Goal: Task Accomplishment & Management: Use online tool/utility

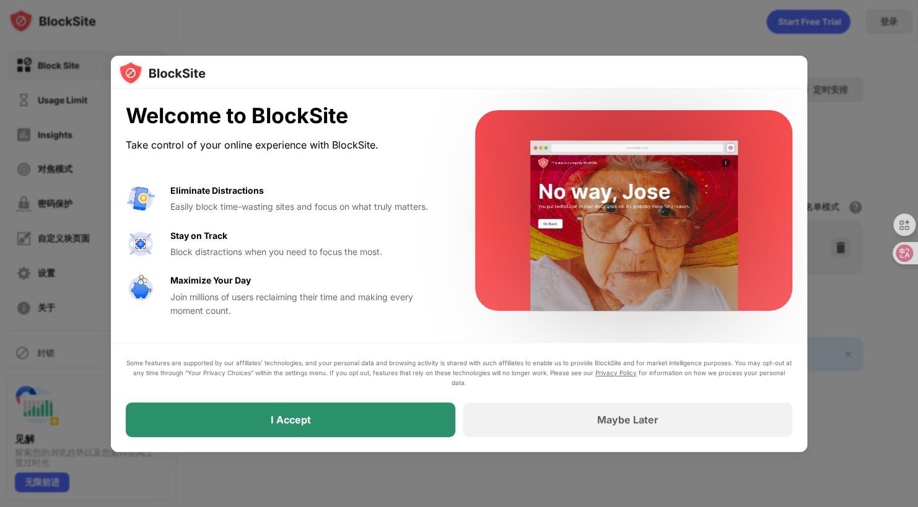
click at [261, 422] on div "I Accept" at bounding box center [291, 420] width 330 height 35
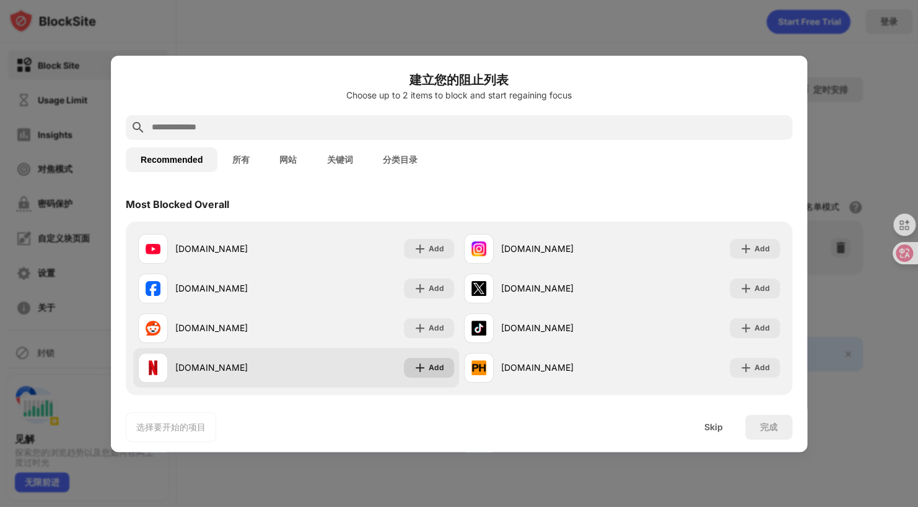
click at [423, 369] on div "Add" at bounding box center [429, 368] width 50 height 20
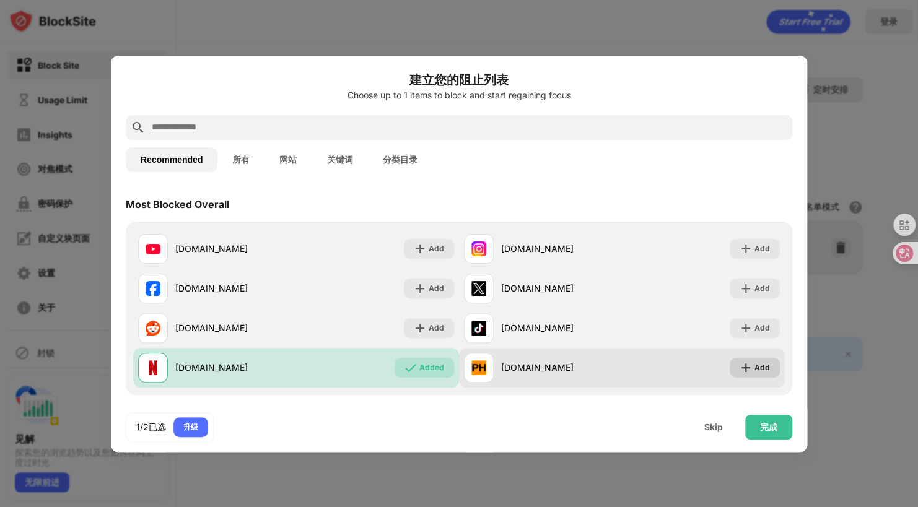
click at [755, 366] on div "Add" at bounding box center [762, 368] width 15 height 12
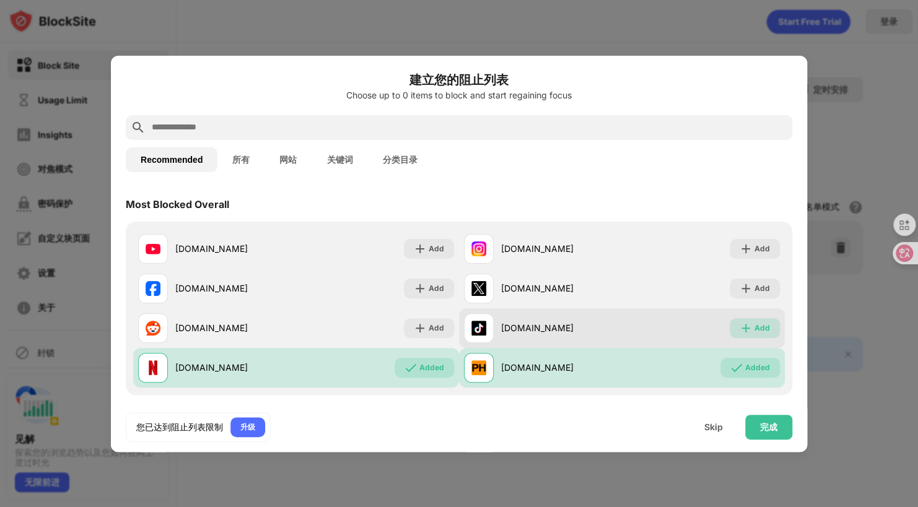
click at [761, 322] on div "Add" at bounding box center [755, 328] width 50 height 20
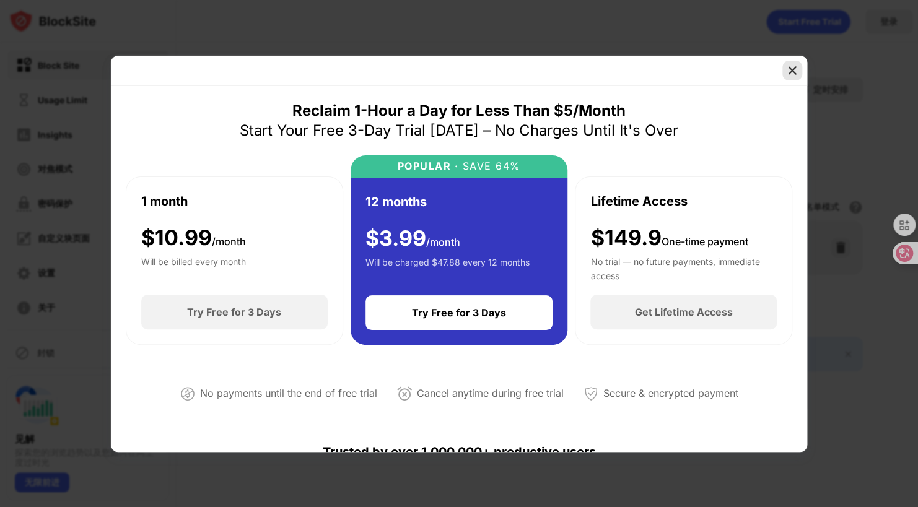
click at [786, 72] on img at bounding box center [792, 70] width 12 height 12
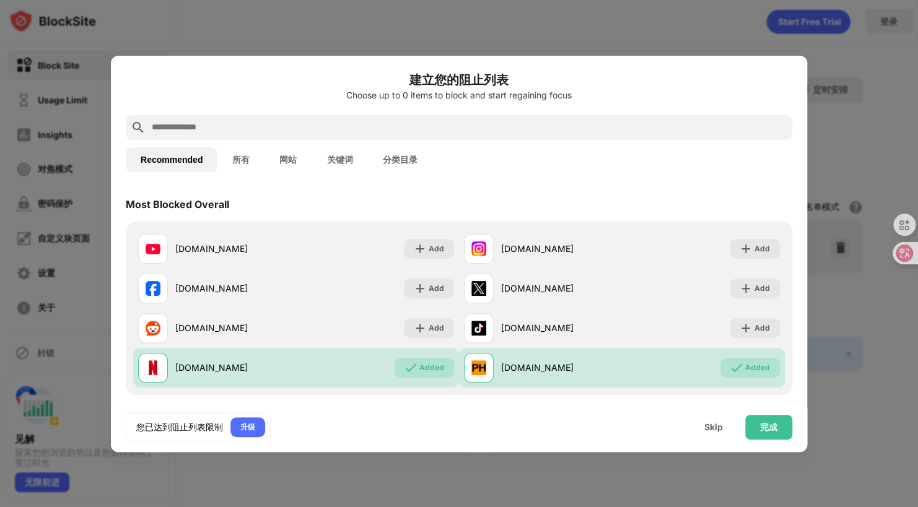
click at [244, 164] on button "所有" at bounding box center [240, 159] width 47 height 25
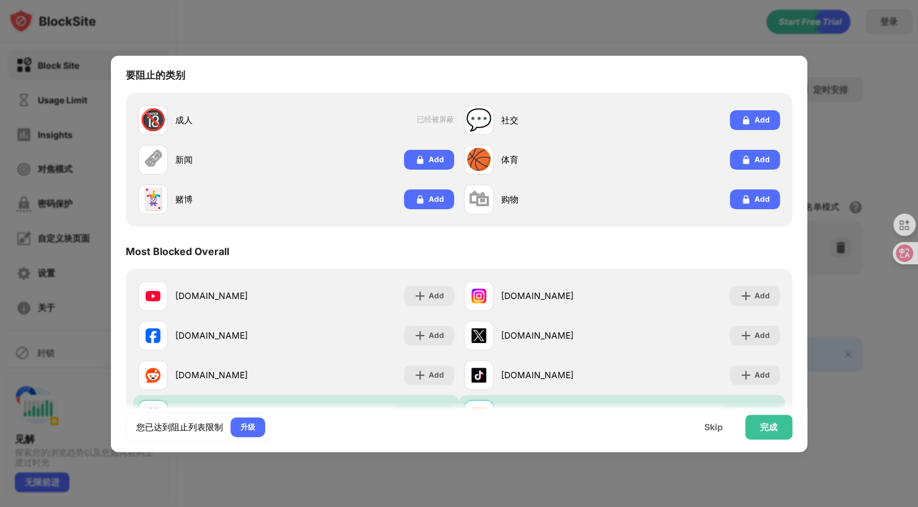
scroll to position [124, 0]
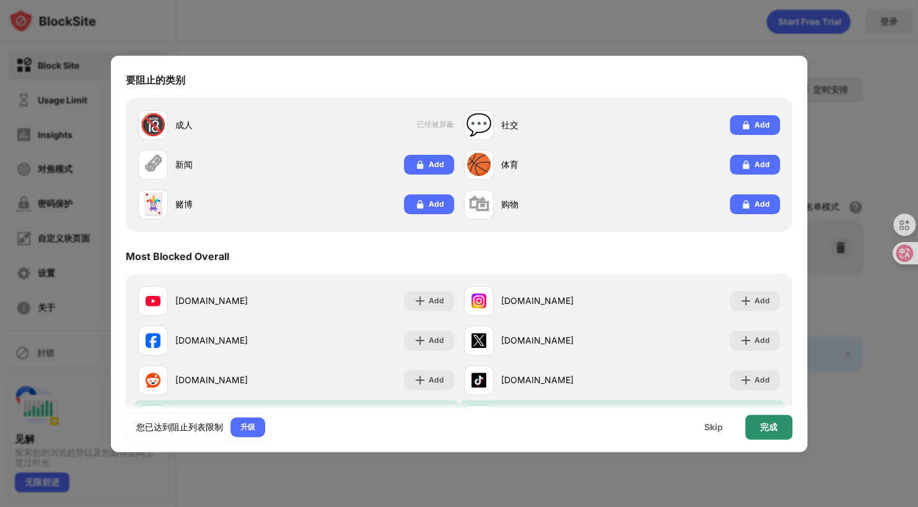
click at [759, 419] on div "完成" at bounding box center [768, 427] width 47 height 25
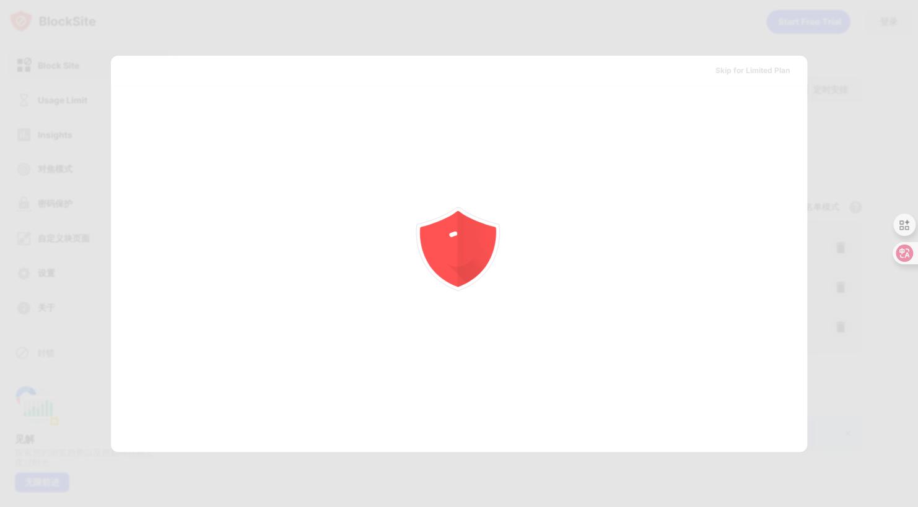
scroll to position [0, 0]
